Goal: Task Accomplishment & Management: Manage account settings

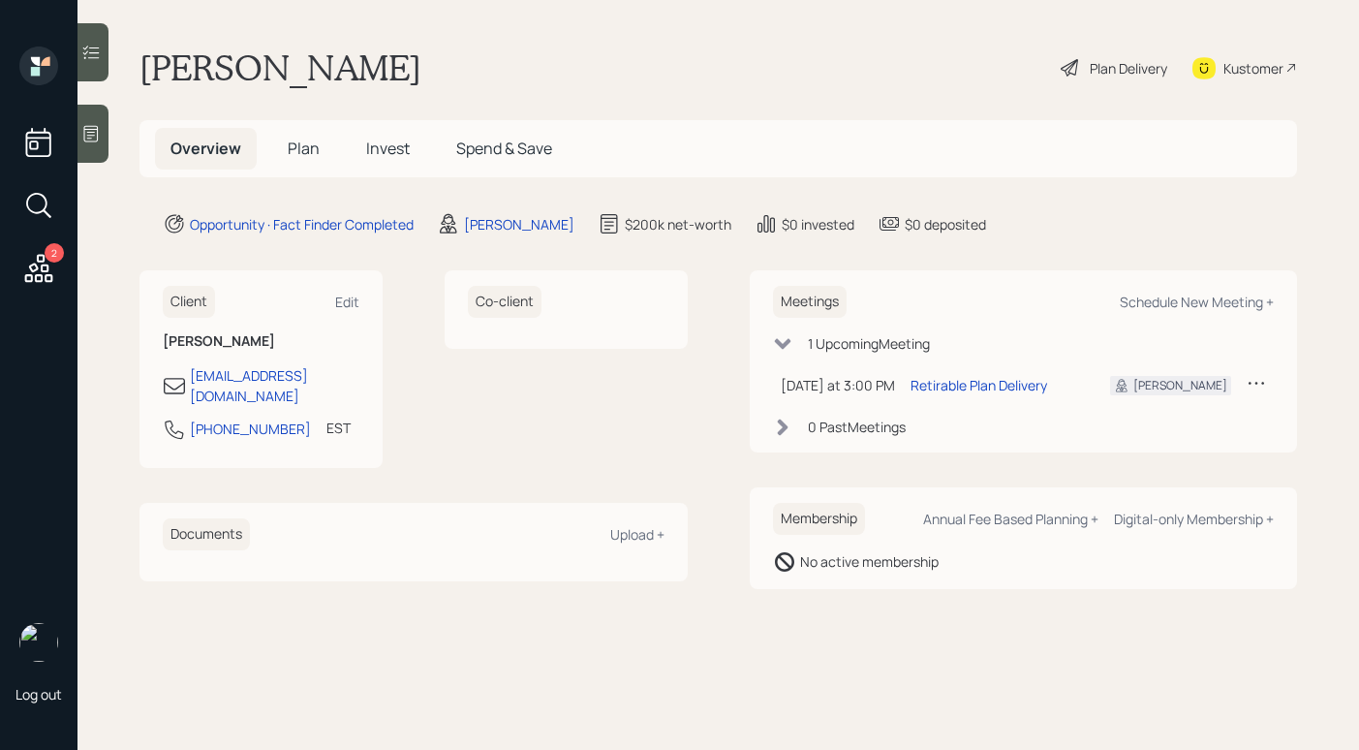
click at [1264, 387] on icon at bounding box center [1256, 382] width 19 height 19
click at [1167, 441] on div "Cancel" at bounding box center [1197, 438] width 140 height 18
